Goal: Information Seeking & Learning: Learn about a topic

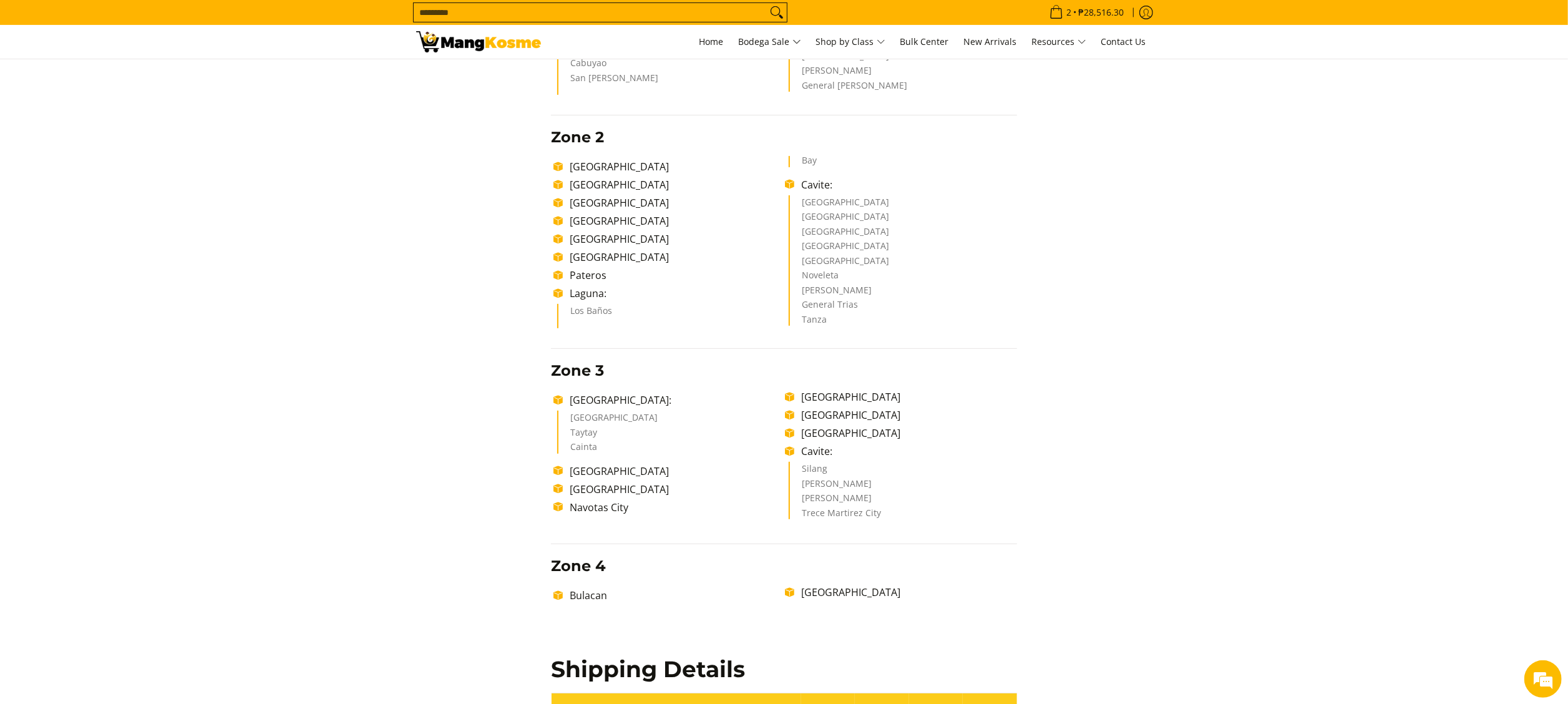
scroll to position [720, 0]
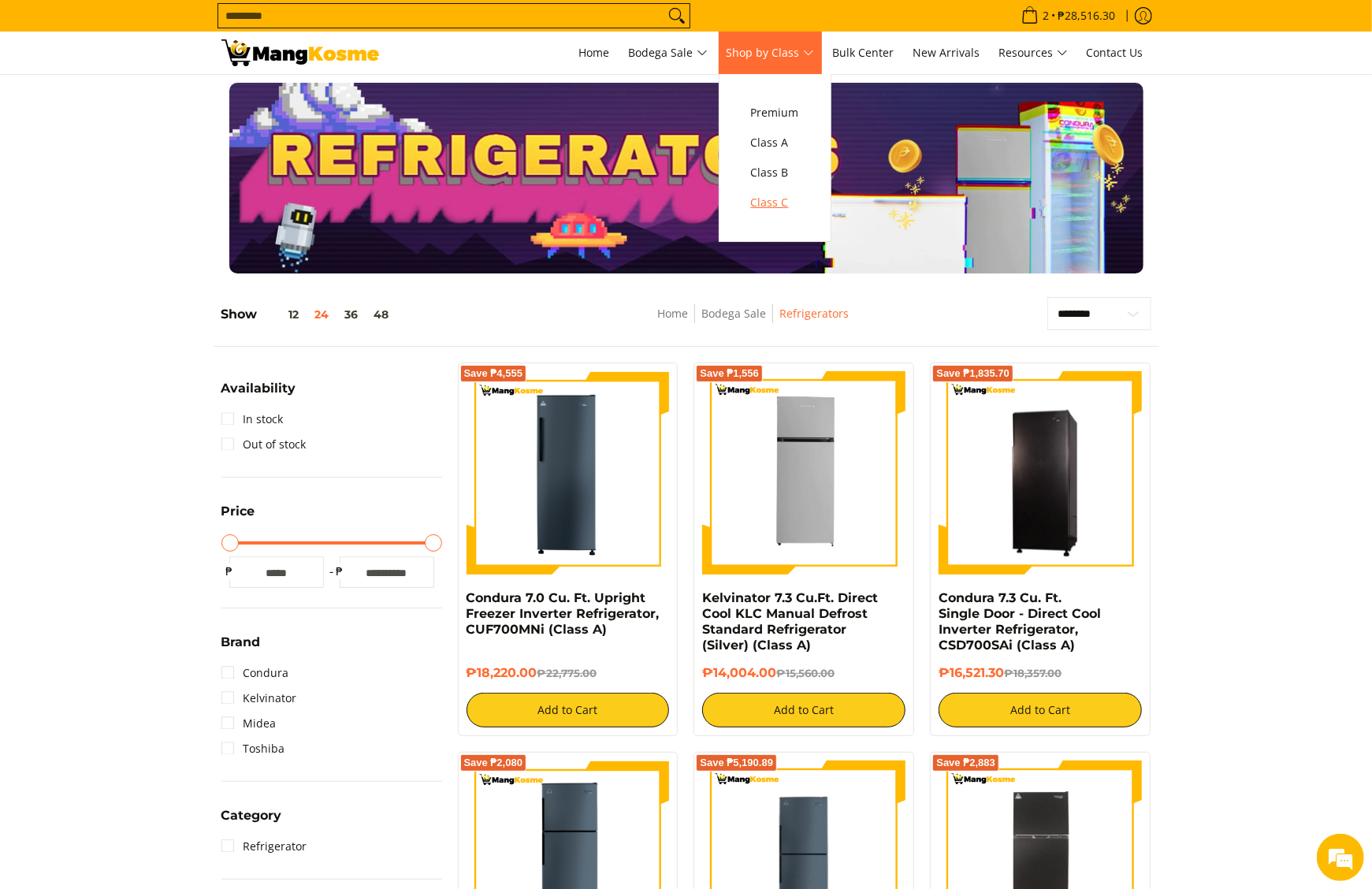
click at [776, 202] on span "Class C" at bounding box center [775, 202] width 48 height 20
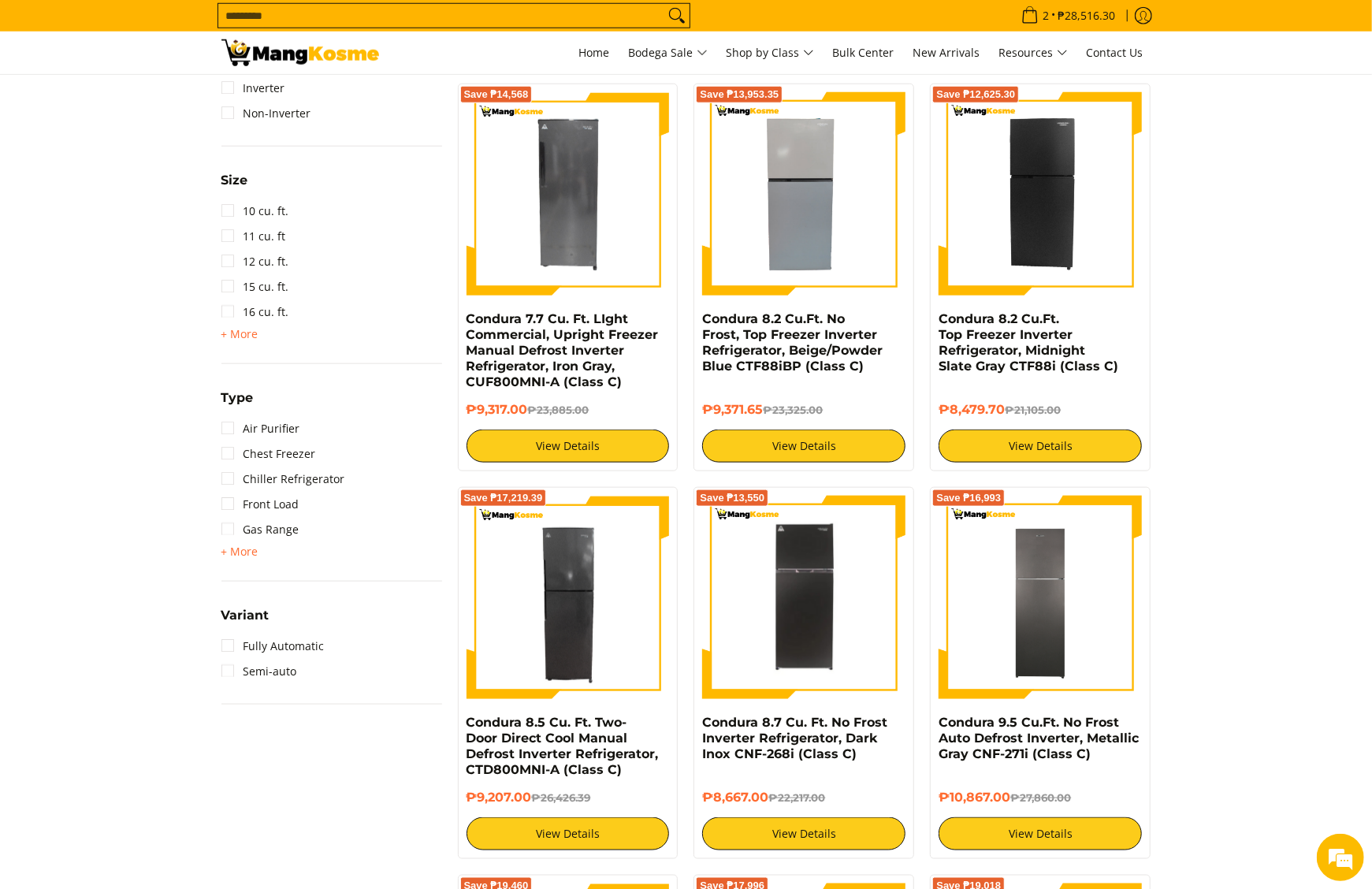
scroll to position [1104, 0]
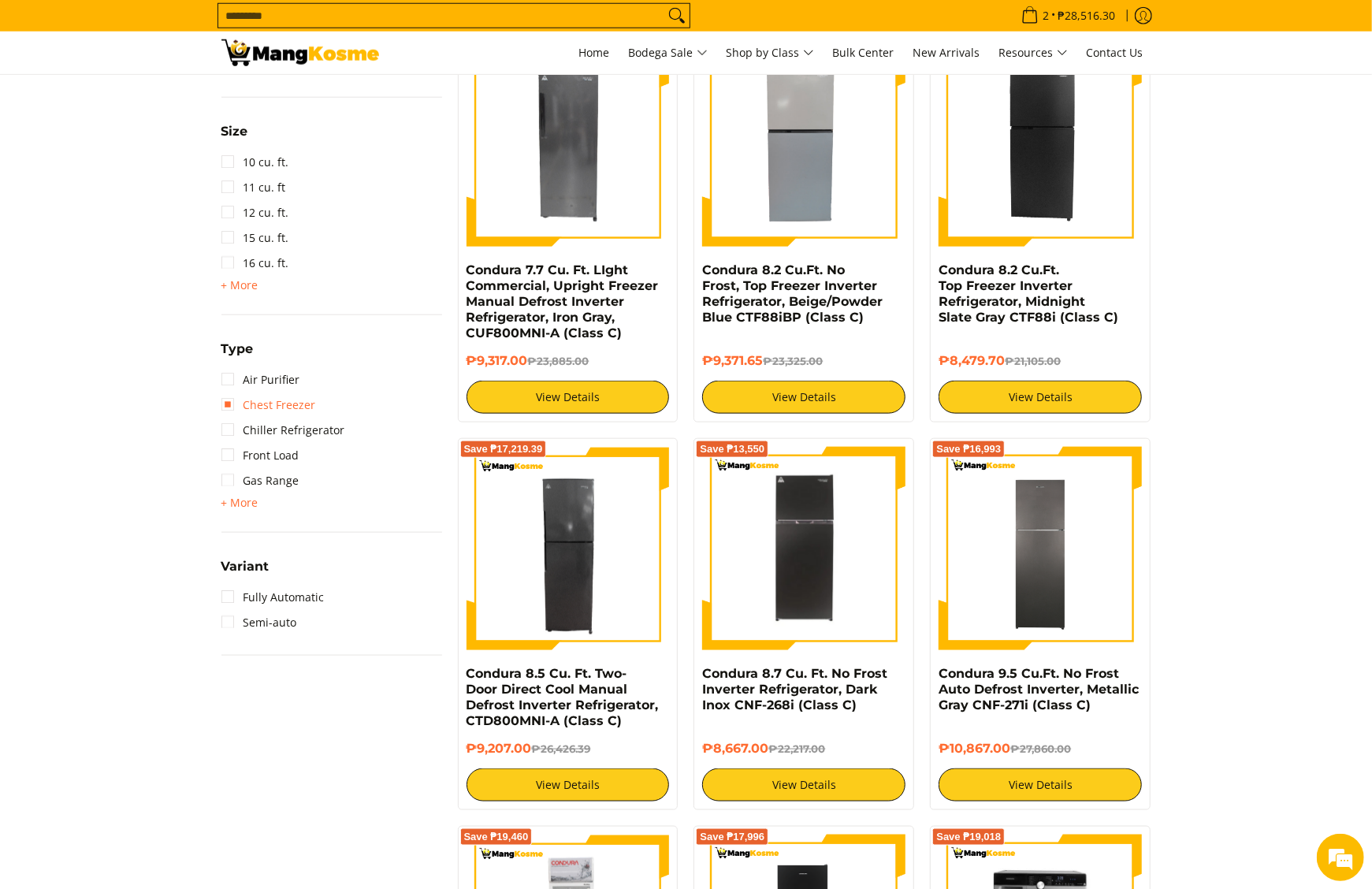
click at [281, 395] on link "Chest Freezer" at bounding box center [268, 406] width 95 height 26
